Goal: Task Accomplishment & Management: Manage account settings

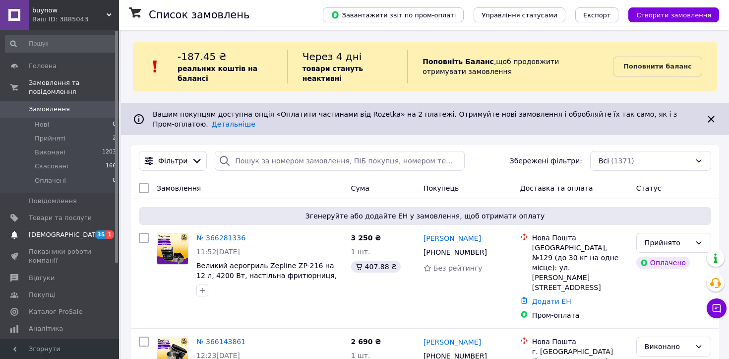
click at [46, 238] on span "[DEMOGRAPHIC_DATA]" at bounding box center [65, 234] width 73 height 9
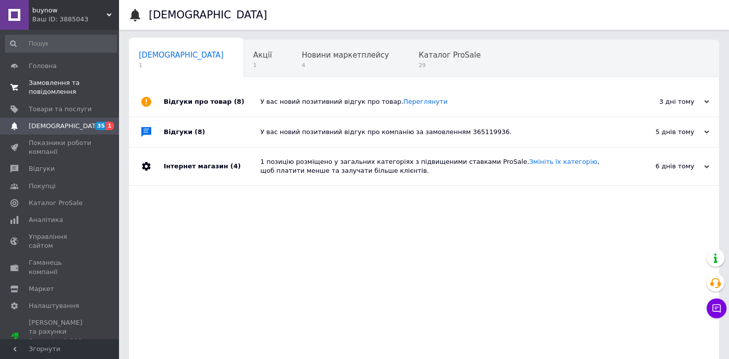
click at [48, 87] on span "Замовлення та повідомлення" at bounding box center [60, 87] width 63 height 18
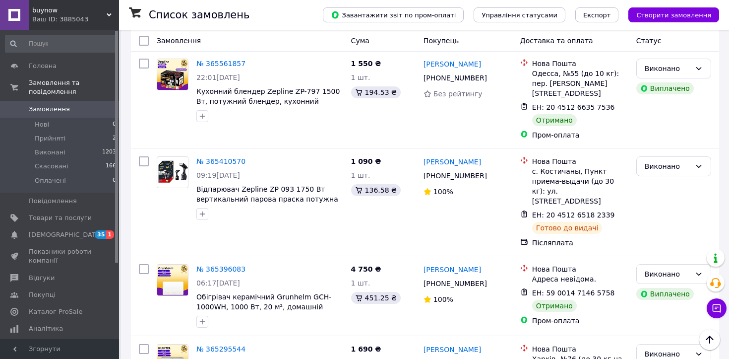
scroll to position [1288, 0]
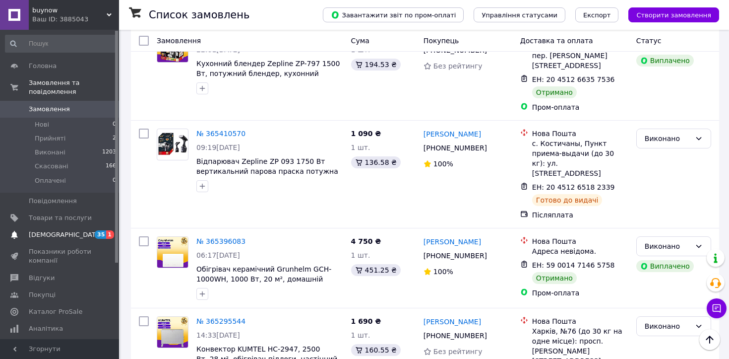
click at [85, 234] on span "[DEMOGRAPHIC_DATA]" at bounding box center [60, 234] width 63 height 9
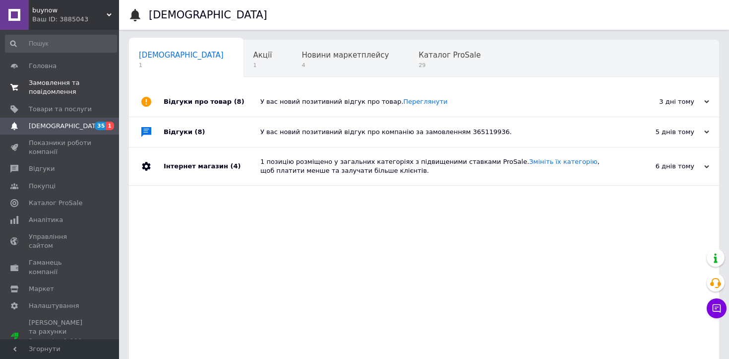
click at [70, 86] on span "Замовлення та повідомлення" at bounding box center [60, 87] width 63 height 18
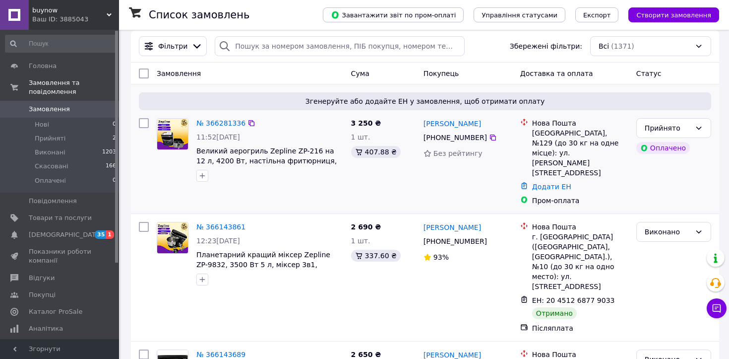
scroll to position [116, 0]
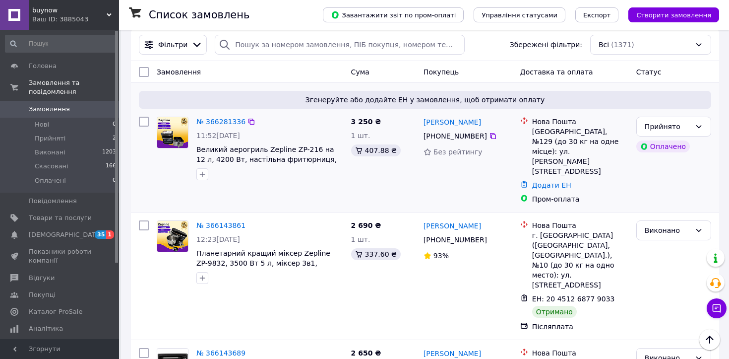
click at [0, 74] on link "Замовлення та повідомлення" at bounding box center [61, 87] width 122 height 26
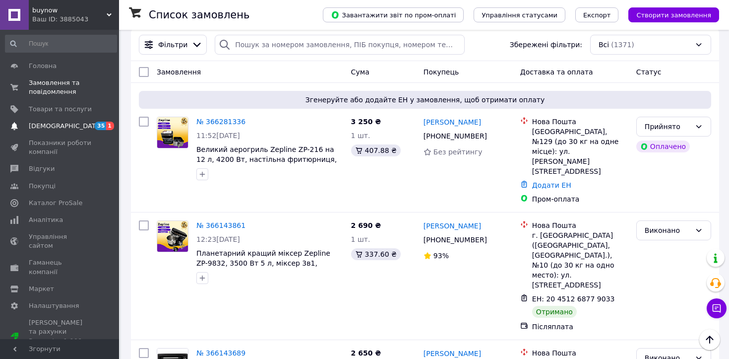
click at [70, 127] on span "[DEMOGRAPHIC_DATA]" at bounding box center [60, 126] width 63 height 9
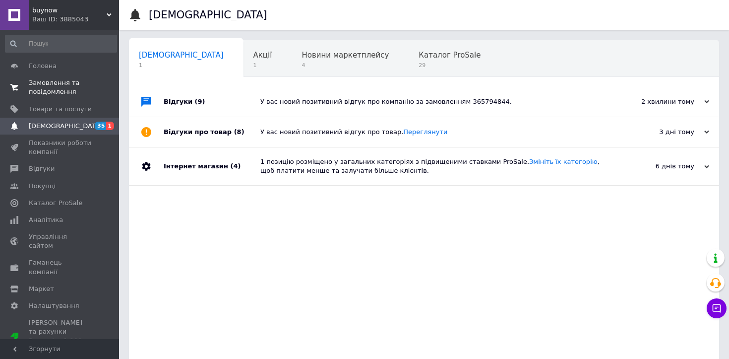
click at [54, 81] on span "Замовлення та повідомлення" at bounding box center [60, 87] width 63 height 18
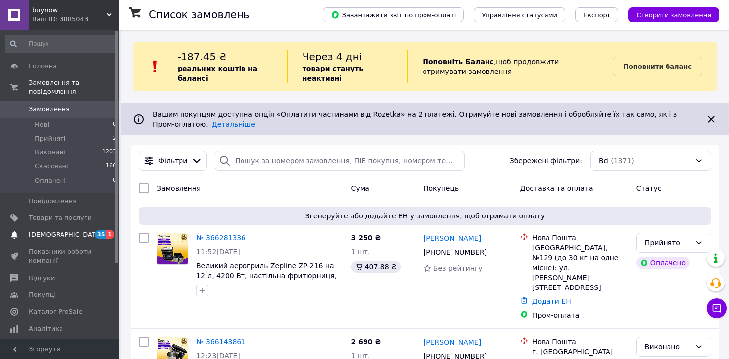
click at [62, 238] on span "[DEMOGRAPHIC_DATA]" at bounding box center [65, 234] width 73 height 9
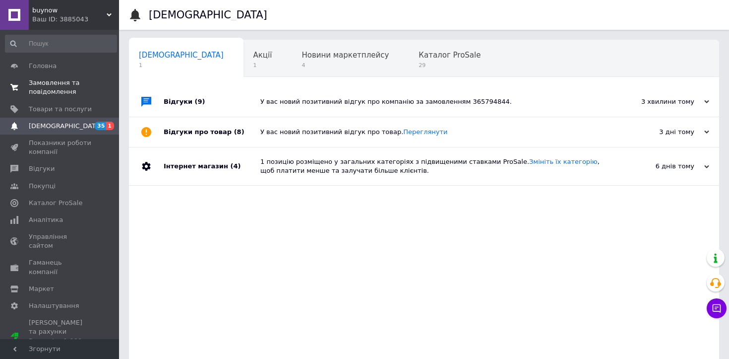
click at [67, 90] on span "Замовлення та повідомлення" at bounding box center [60, 87] width 63 height 18
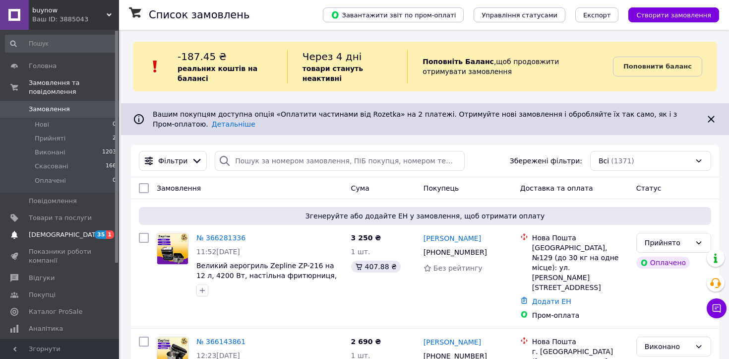
click at [82, 241] on link "[DEMOGRAPHIC_DATA] 35 1" at bounding box center [61, 234] width 122 height 17
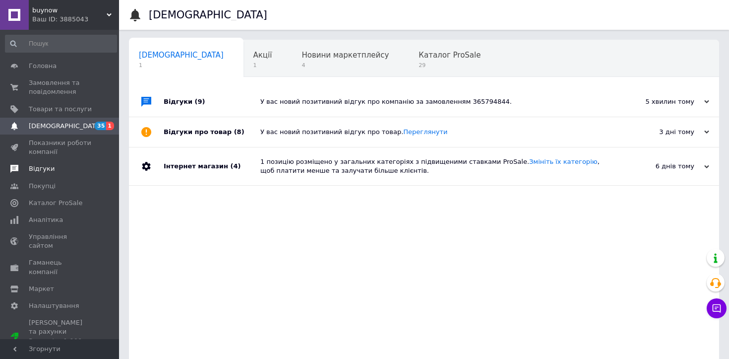
click at [67, 169] on span "Відгуки" at bounding box center [60, 168] width 63 height 9
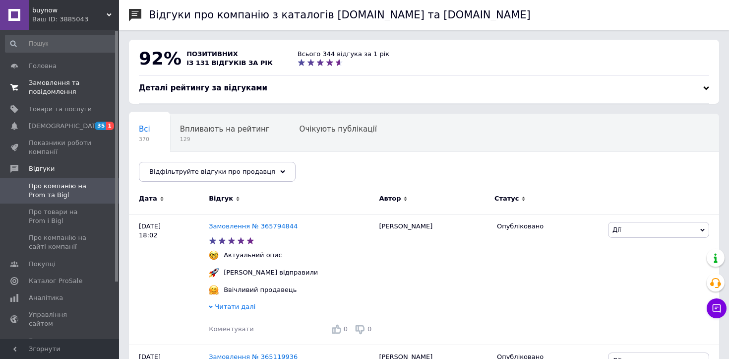
click at [58, 87] on span "Замовлення та повідомлення" at bounding box center [60, 87] width 63 height 18
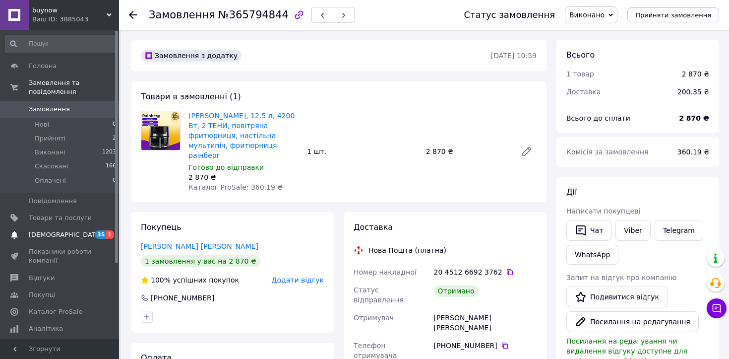
click at [86, 238] on span "[DEMOGRAPHIC_DATA]" at bounding box center [60, 234] width 63 height 9
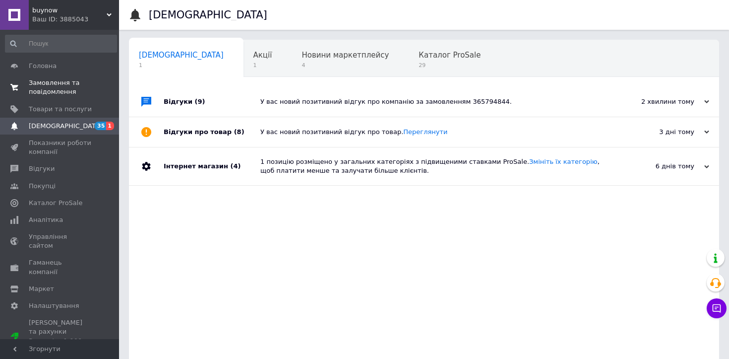
click at [39, 93] on span "Замовлення та повідомлення" at bounding box center [60, 87] width 63 height 18
